Goal: Contribute content: Add original content to the website for others to see

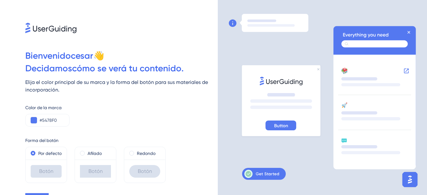
scroll to position [18, 0]
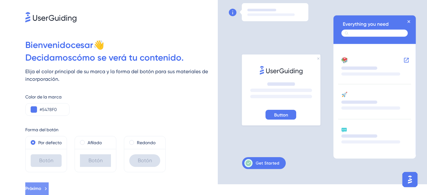
click at [49, 191] on button "Próximo" at bounding box center [36, 189] width 23 height 13
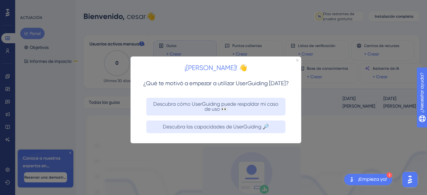
click at [218, 150] on div at bounding box center [213, 97] width 427 height 195
click at [297, 59] on icon "Cerrar vista previa" at bounding box center [297, 60] width 3 height 3
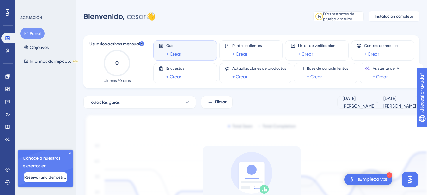
click at [374, 179] on font "¡Empieza ya!" at bounding box center [372, 179] width 29 height 5
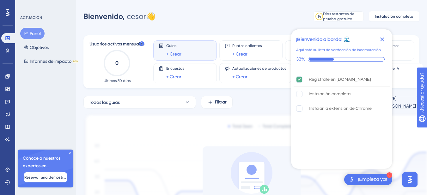
click at [412, 179] on img "Abrir el iniciador del Asistente de IA" at bounding box center [409, 179] width 11 height 11
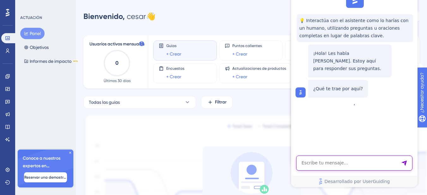
click at [321, 162] on textarea "Entrada de texto del asistente de IA" at bounding box center [354, 163] width 116 height 15
type textarea "necesito crear un manual"
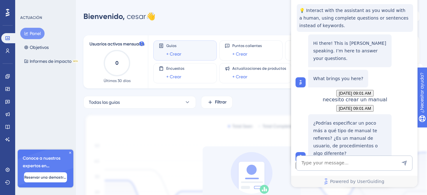
scroll to position [48, 0]
click at [320, 163] on textarea "AI Assistant Text Input" at bounding box center [354, 163] width 116 height 15
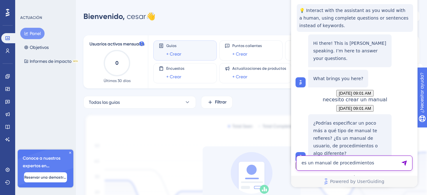
type textarea "es un manual de procedimientos"
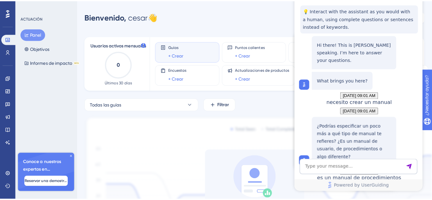
scroll to position [231, 0]
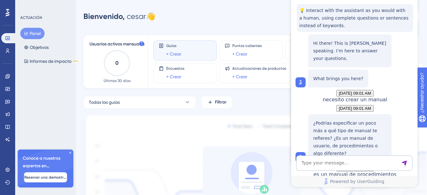
click at [6, 126] on icon at bounding box center [7, 127] width 4 height 4
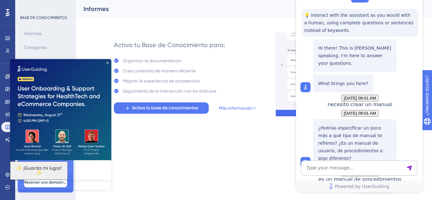
click at [107, 62] on icon "Cerrar vista previa" at bounding box center [107, 63] width 3 height 3
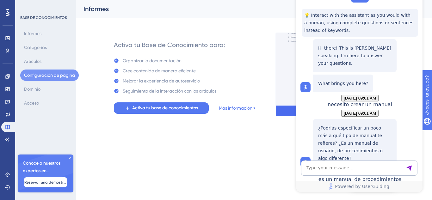
click at [42, 76] on font "Configuración de página" at bounding box center [49, 75] width 51 height 5
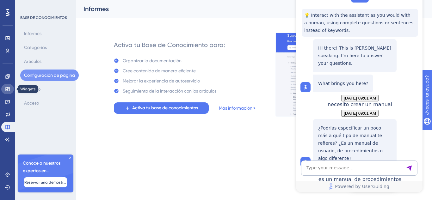
click at [6, 89] on icon at bounding box center [7, 89] width 4 height 4
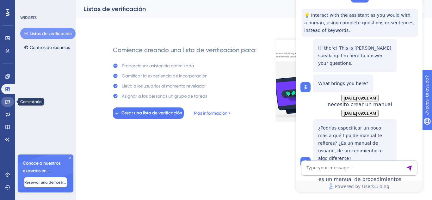
click at [8, 100] on icon at bounding box center [7, 102] width 4 height 4
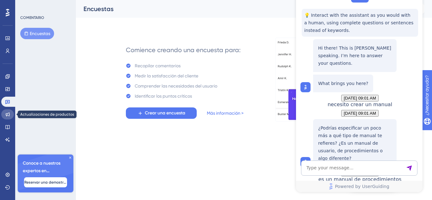
click at [7, 112] on icon at bounding box center [7, 114] width 5 height 5
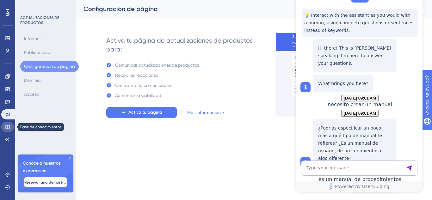
click at [3, 127] on link at bounding box center [7, 127] width 13 height 10
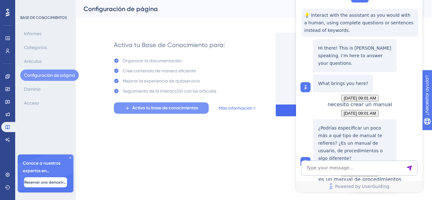
click at [149, 108] on font "Activa tu base de conocimientos" at bounding box center [165, 107] width 66 height 5
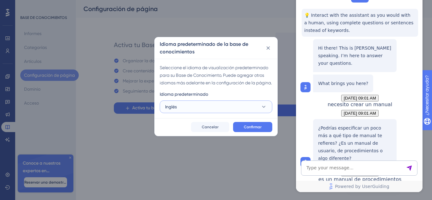
click at [190, 113] on button "Inglés" at bounding box center [216, 107] width 113 height 13
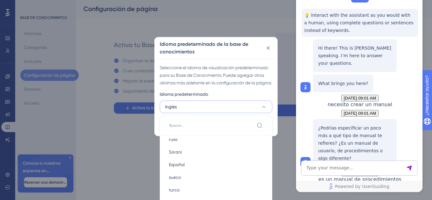
scroll to position [348, 0]
click at [182, 167] on font "Español" at bounding box center [177, 164] width 16 height 5
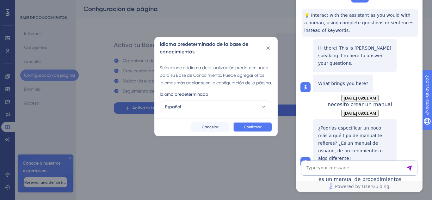
click at [246, 129] on font "Confirmar" at bounding box center [253, 127] width 18 height 4
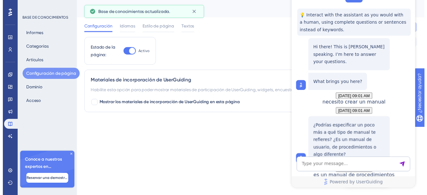
scroll to position [231, 0]
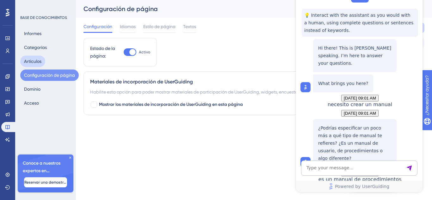
click at [33, 64] on font "Artículos" at bounding box center [32, 61] width 17 height 5
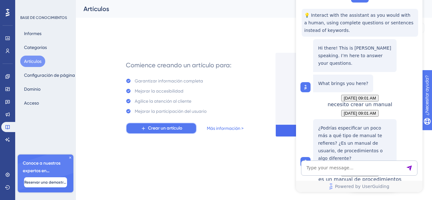
click at [168, 130] on font "Crear un artículo" at bounding box center [165, 128] width 34 height 5
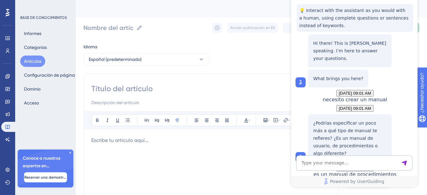
click at [145, 85] on input at bounding box center [211, 89] width 240 height 10
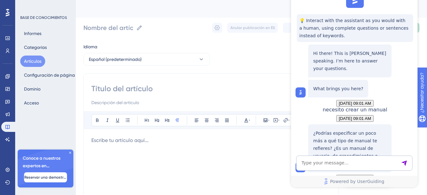
click at [300, 6] on div "💡 Interact with the assistant as you would with a human, using complete questio…" at bounding box center [354, 162] width 126 height 348
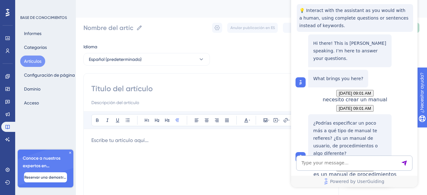
click at [345, 185] on span "Powered by UserGuiding" at bounding box center [357, 182] width 54 height 8
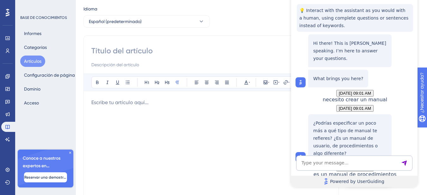
scroll to position [0, 0]
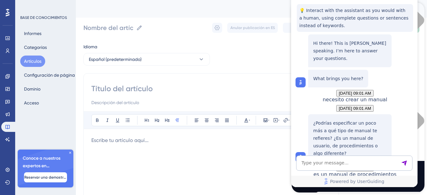
drag, startPoint x: 291, startPoint y: 12, endPoint x: 284, endPoint y: 50, distance: 38.3
click at [284, 50] on div "Idioma Español (predeterminado) Atrevido Itálico Subrayar Viñeta Título 1 Títul…" at bounding box center [251, 182] width 336 height 279
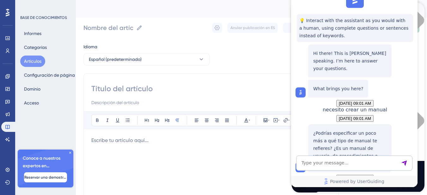
click at [375, 184] on span "Powered by UserGuiding" at bounding box center [357, 182] width 54 height 8
click at [387, 113] on span "necesito crear un manual" at bounding box center [355, 110] width 65 height 6
click at [303, 128] on div "[DATE] 09:01 AM ¿Podrías especificar un poco más a qué tipo de manual te refier…" at bounding box center [355, 143] width 119 height 57
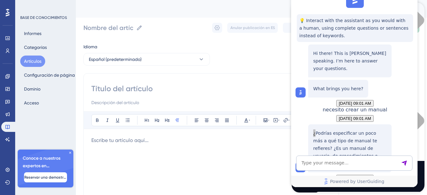
click at [209, 98] on div at bounding box center [211, 95] width 240 height 23
click at [217, 91] on input at bounding box center [211, 89] width 240 height 10
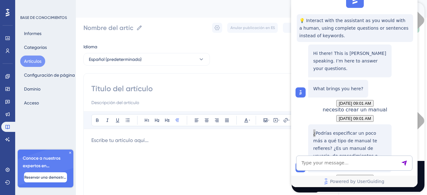
click at [231, 53] on div "Idioma Español (predeterminado) Atrevido Itálico Subrayar Viñeta Título 1 Títul…" at bounding box center [251, 182] width 336 height 279
click at [267, 40] on div "Actuación Usuarios Compromiso Widgets Comentario Actualizaciones de productos B…" at bounding box center [251, 166] width 351 height 332
click at [70, 152] on icon at bounding box center [70, 153] width 4 height 4
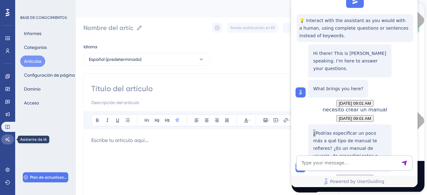
click at [9, 140] on icon at bounding box center [7, 139] width 5 height 5
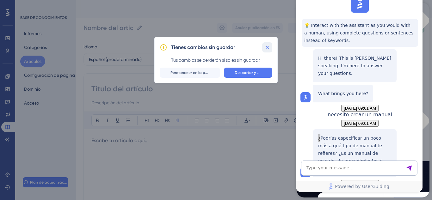
click at [268, 47] on icon at bounding box center [267, 47] width 6 height 6
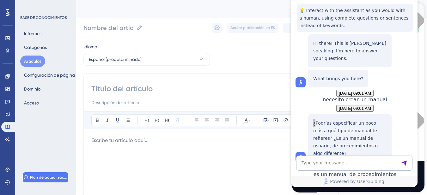
scroll to position [231, 0]
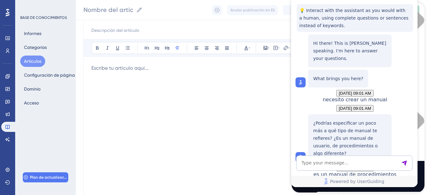
scroll to position [144, 0]
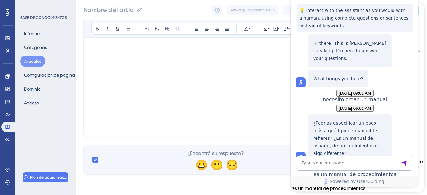
scroll to position [262, 0]
click at [417, 160] on div "Powered by UserGuiding" at bounding box center [354, 172] width 126 height 32
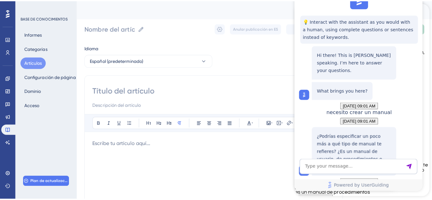
scroll to position [277, 0]
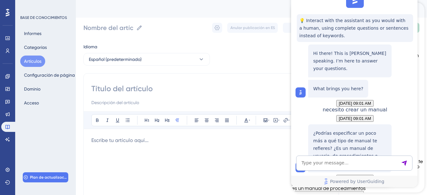
drag, startPoint x: 379, startPoint y: 8, endPoint x: 423, endPoint y: 55, distance: 64.4
click at [418, 55] on html "[PERSON_NAME] 💡 Interact with the assistant as you would with a human, using co…" at bounding box center [354, 77] width 126 height 220
drag, startPoint x: 294, startPoint y: 57, endPoint x: 389, endPoint y: 57, distance: 94.6
click at [389, 57] on div "💡 Interact with the assistant as you would with a human, using complete questio…" at bounding box center [354, 162] width 126 height 348
click at [299, 100] on div "[DATE] 09:01 AM necesito crear un manual" at bounding box center [355, 106] width 119 height 13
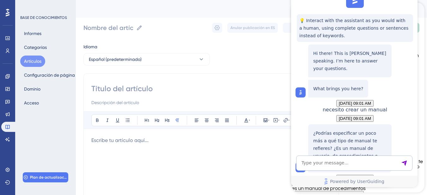
click at [9, 114] on icon at bounding box center [7, 114] width 5 height 5
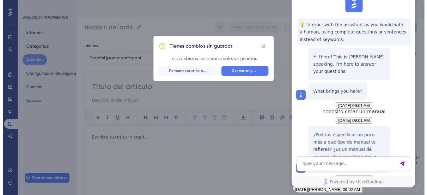
scroll to position [272, 0]
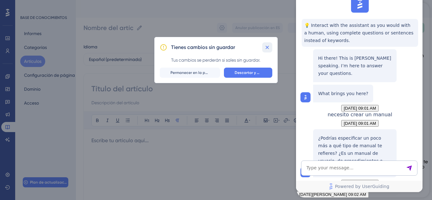
click at [269, 47] on icon at bounding box center [267, 47] width 6 height 6
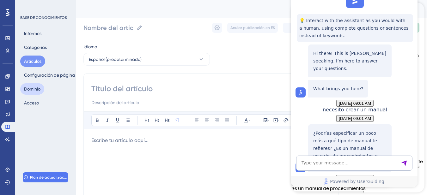
scroll to position [277, 0]
click at [6, 102] on icon at bounding box center [7, 101] width 5 height 5
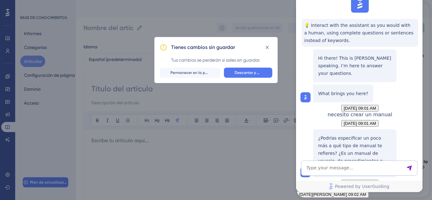
scroll to position [272, 0]
click at [242, 74] on font "Descartar y dejar" at bounding box center [251, 73] width 32 height 4
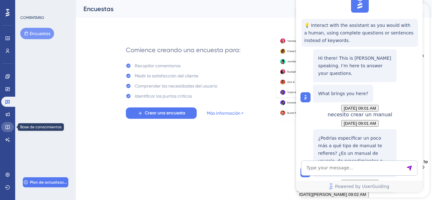
click at [6, 124] on link at bounding box center [7, 127] width 13 height 10
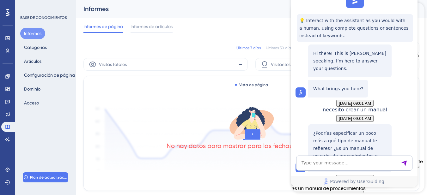
scroll to position [277, 0]
click at [41, 63] on font "Artículos" at bounding box center [32, 61] width 17 height 5
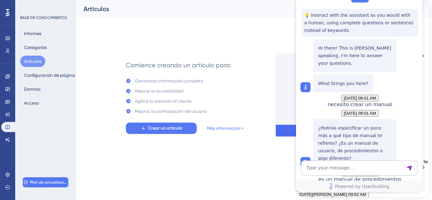
scroll to position [231, 0]
click at [328, 165] on textarea "AI Assistant Text Input" at bounding box center [359, 168] width 116 height 15
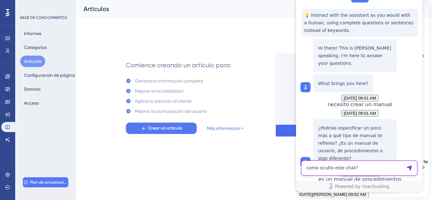
type textarea "como oculto este chat?"
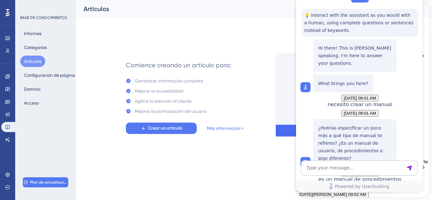
scroll to position [376, 0]
click at [2, 174] on link at bounding box center [7, 175] width 13 height 10
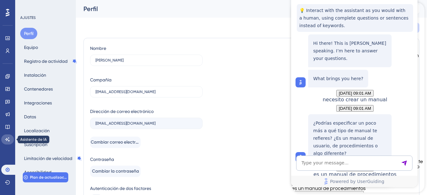
click at [6, 138] on icon at bounding box center [7, 139] width 5 height 5
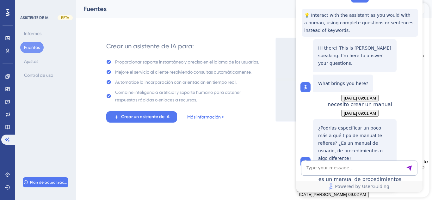
click at [205, 120] on link "Más información >" at bounding box center [205, 117] width 37 height 8
click at [358, 190] on span "Powered by UserGuiding" at bounding box center [362, 187] width 54 height 8
click at [62, 16] on font "BETA" at bounding box center [65, 17] width 8 height 4
click at [39, 16] on font "ASISTENTE DE IA" at bounding box center [34, 17] width 28 height 4
click at [5, 17] on div at bounding box center [8, 13] width 10 height 10
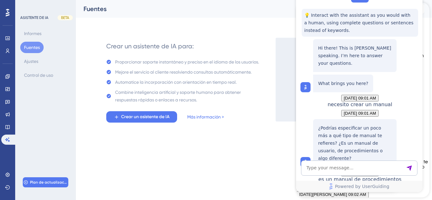
click at [5, 12] on div at bounding box center [8, 13] width 10 height 10
click at [7, 102] on icon at bounding box center [7, 101] width 5 height 5
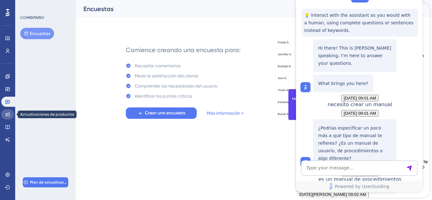
click at [8, 113] on icon at bounding box center [7, 114] width 5 height 5
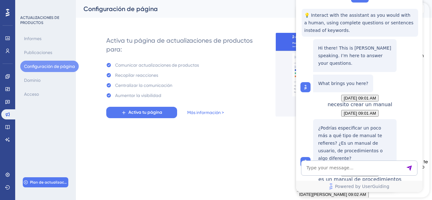
click at [7, 122] on div "Compromiso Widgets Comentario Actualizaciones de productos Base de conocimiento…" at bounding box center [7, 107] width 13 height 73
click at [7, 126] on icon at bounding box center [7, 127] width 5 height 5
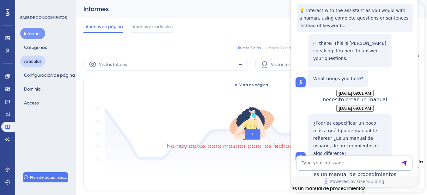
click at [32, 66] on button "Artículos" at bounding box center [32, 61] width 25 height 11
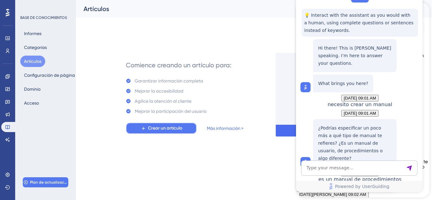
click at [168, 130] on font "Crear un artículo" at bounding box center [165, 128] width 34 height 5
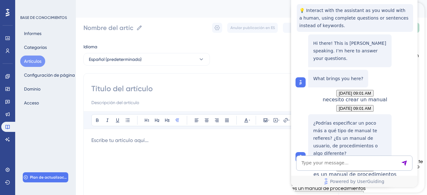
click at [111, 89] on input at bounding box center [211, 89] width 240 height 10
type input "pro"
type input "proceso"
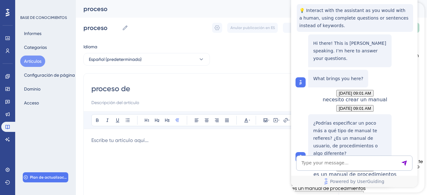
type input "proceso de"
type input "proceso de creacion de"
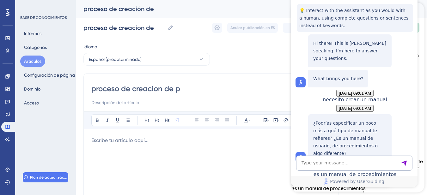
type input "proceso de creacion de pu"
type input "proceso de creacion de puc"
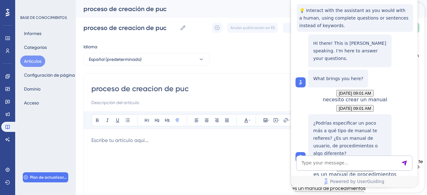
click at [97, 139] on p at bounding box center [211, 141] width 240 height 8
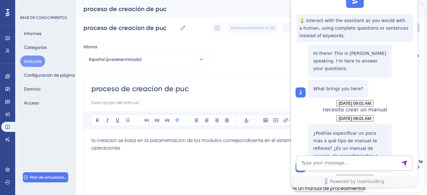
drag, startPoint x: 287, startPoint y: 60, endPoint x: 281, endPoint y: 56, distance: 7.4
click at [281, 56] on div "Idioma Español (predeterminado) proceso de creacion de puc Atrevido Itálico Sub…" at bounding box center [251, 182] width 336 height 279
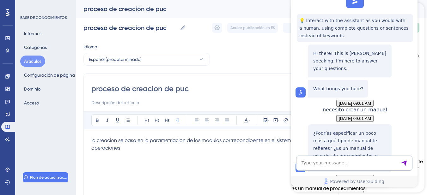
click at [281, 56] on div "Idioma Español (predeterminado) proceso de creacion de puc Atrevido Itálico Sub…" at bounding box center [251, 182] width 336 height 279
click at [283, 92] on input "proceso de creacion de puc" at bounding box center [211, 89] width 240 height 10
click at [288, 95] on div "proceso de creacion de puc" at bounding box center [211, 95] width 240 height 23
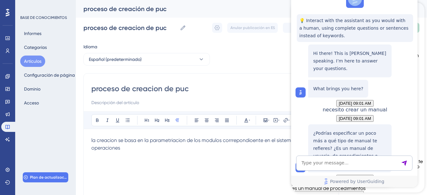
drag, startPoint x: 355, startPoint y: 6, endPoint x: 359, endPoint y: 47, distance: 41.9
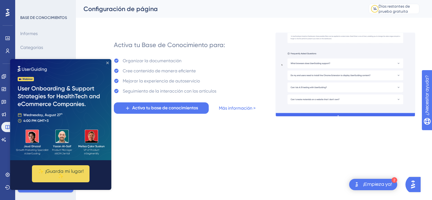
click at [107, 63] on icon "Cerrar vista previa" at bounding box center [107, 63] width 3 height 3
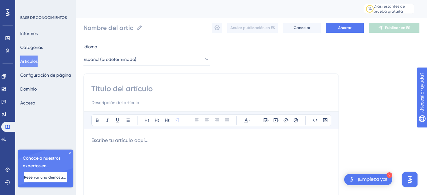
click at [117, 87] on input at bounding box center [211, 89] width 240 height 10
